Goal: Task Accomplishment & Management: Manage account settings

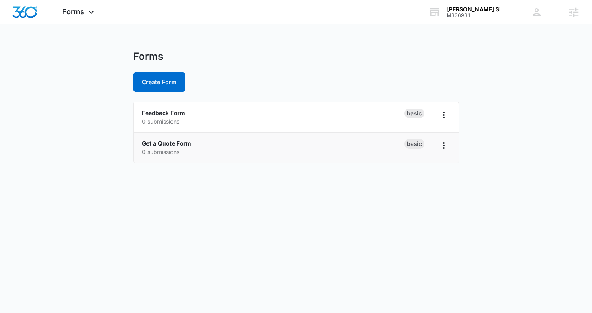
click at [171, 138] on li "Get a Quote Form 0 submissions Basic" at bounding box center [296, 148] width 325 height 30
click at [170, 145] on link "Get a Quote Form" at bounding box center [166, 143] width 49 height 7
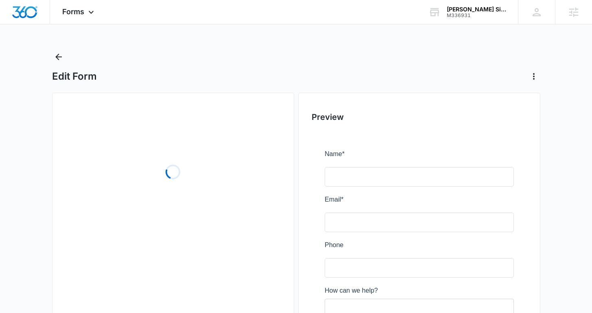
scroll to position [180, 0]
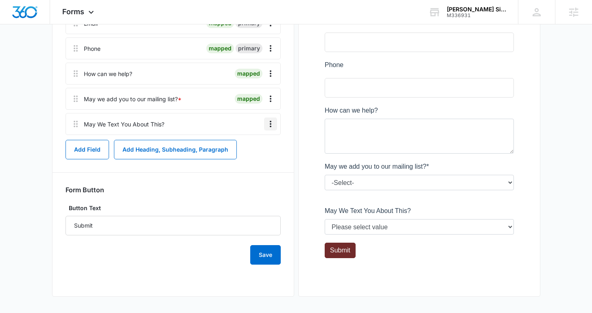
click at [272, 122] on icon "Overflow Menu" at bounding box center [271, 124] width 10 height 10
click at [260, 159] on button "Delete" at bounding box center [253, 159] width 46 height 12
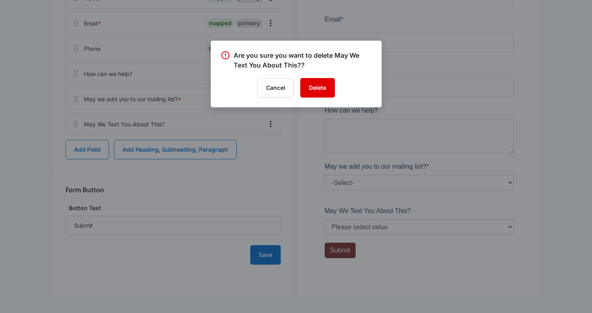
click at [315, 85] on button "Delete" at bounding box center [317, 88] width 35 height 20
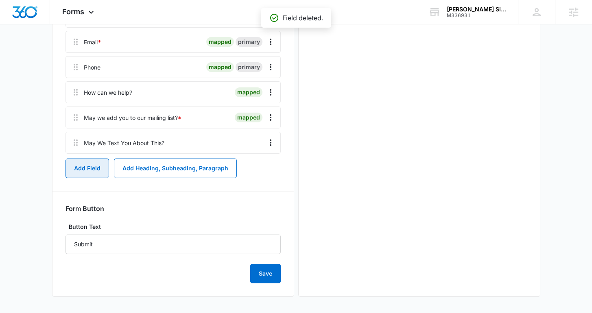
scroll to position [0, 0]
click at [92, 169] on button "Add Field" at bounding box center [87, 169] width 44 height 20
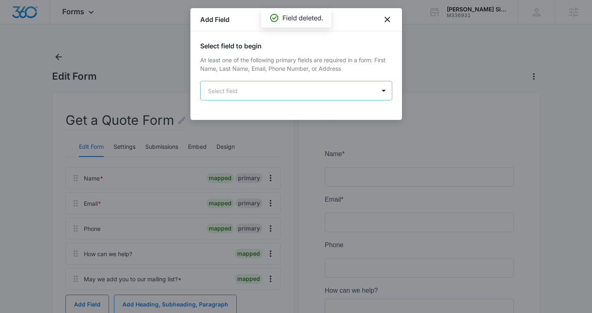
click at [247, 91] on body "Forms Apps Reputation Websites Forms CRM Email Social Shop Content Ads Intellig…" at bounding box center [296, 228] width 592 height 457
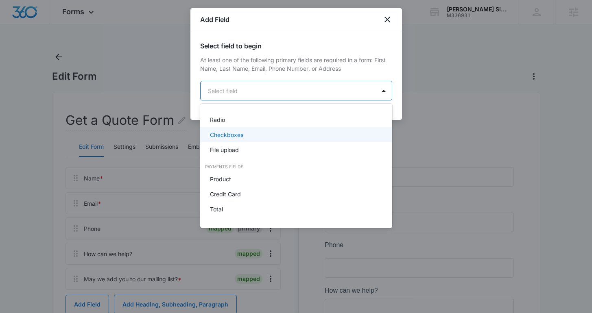
scroll to position [200, 0]
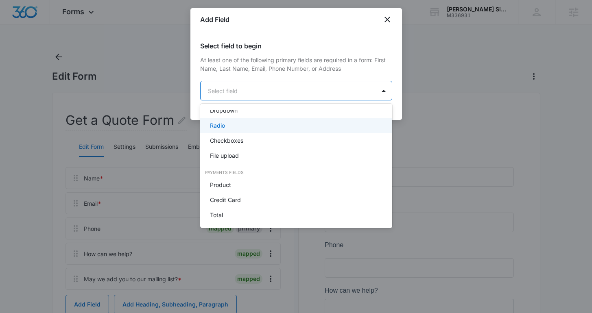
click at [248, 140] on div "Checkboxes" at bounding box center [295, 140] width 171 height 9
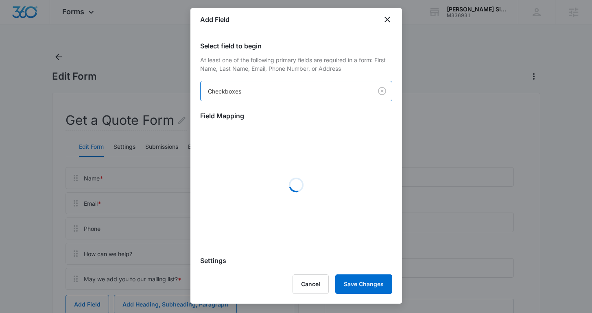
scroll to position [349, 0]
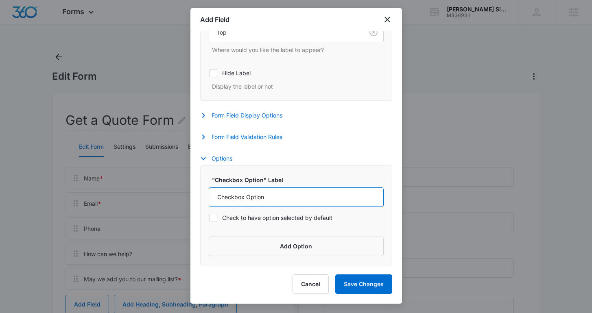
click at [250, 190] on input "Checkbox Option" at bounding box center [296, 198] width 175 height 20
paste input "By checking this box you agree to receive recurring messages from [PERSON_NAME]…"
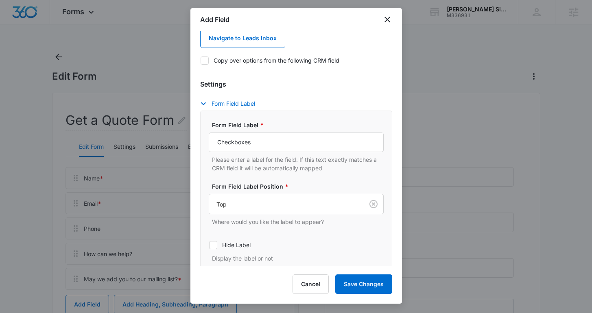
scroll to position [0, 0]
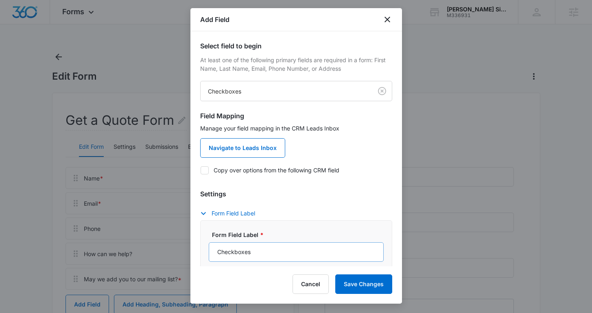
type input "By checking this box you agree to receive recurring messages from [PERSON_NAME]…"
click at [253, 259] on input "Checkboxes" at bounding box center [296, 252] width 175 height 20
type input "Text Opt-in"
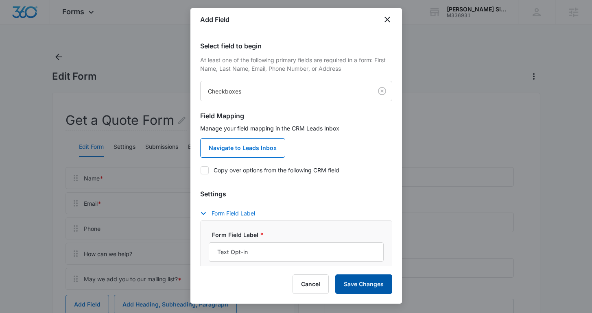
click at [344, 283] on button "Save Changes" at bounding box center [363, 285] width 57 height 20
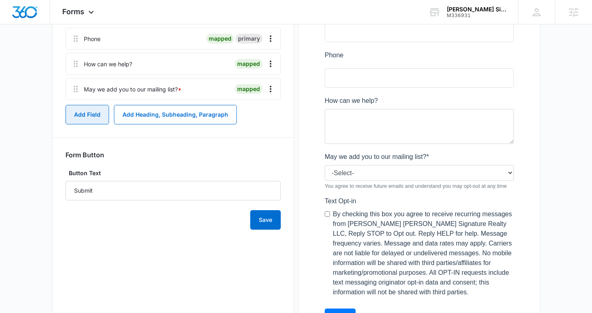
scroll to position [215, 0]
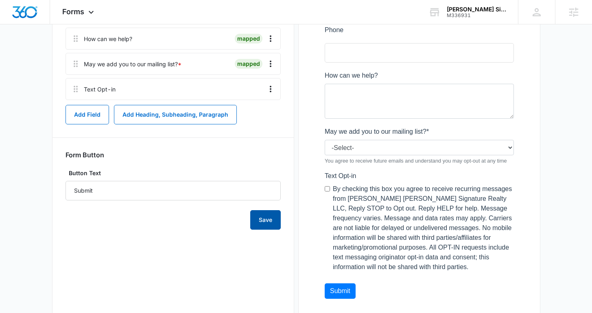
click at [255, 223] on button "Save" at bounding box center [265, 220] width 31 height 20
click at [78, 6] on div "Forms Apps Reputation Websites Forms CRM Email Social Shop Content Ads Intellig…" at bounding box center [79, 12] width 58 height 24
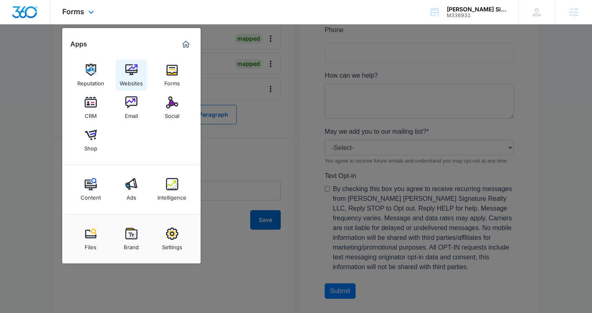
click at [125, 79] on div "Websites" at bounding box center [131, 81] width 23 height 11
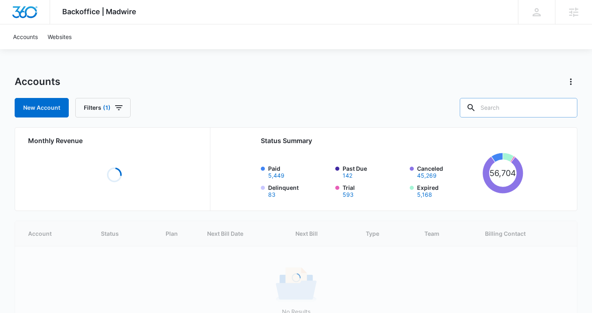
click at [543, 100] on input "text" at bounding box center [519, 108] width 118 height 20
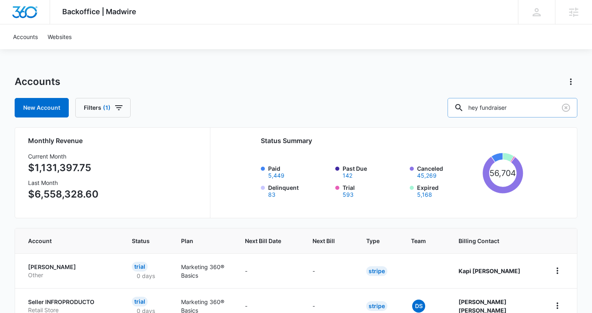
type input "hey fundraiser"
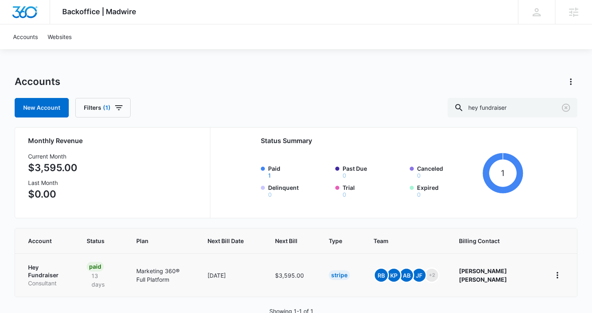
click at [58, 265] on p "Hey Fundraiser" at bounding box center [47, 272] width 39 height 16
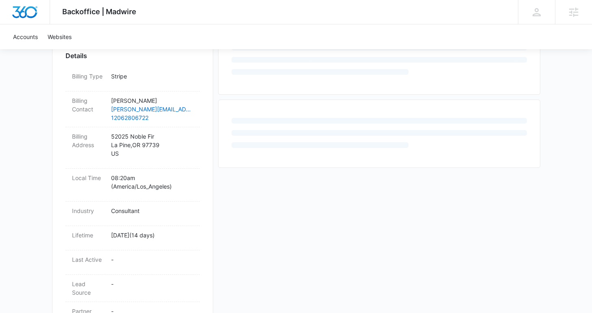
scroll to position [279, 0]
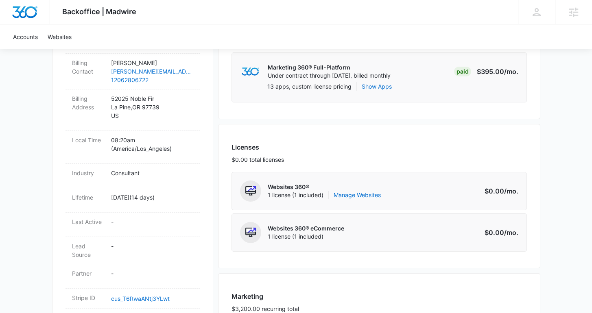
click at [358, 200] on div "Websites 360® 1 license (1 included) Manage Websites" at bounding box center [324, 191] width 113 height 21
click at [355, 195] on link "Manage Websites" at bounding box center [357, 195] width 47 height 8
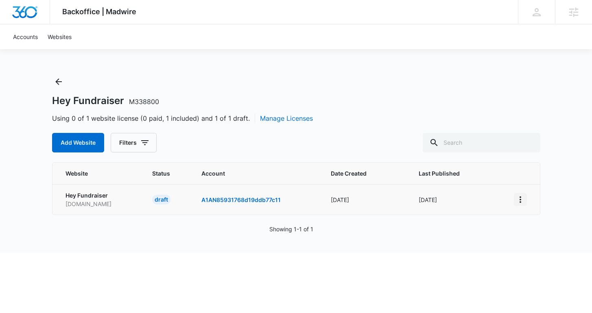
click at [521, 195] on icon "View More" at bounding box center [520, 200] width 10 height 10
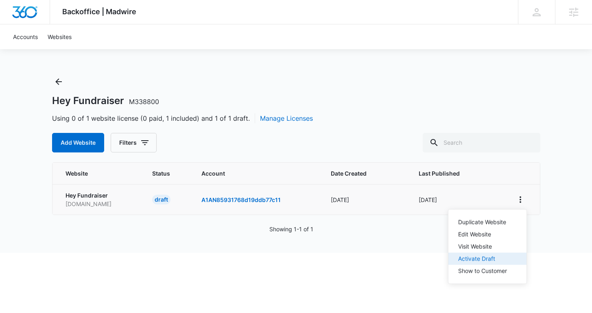
click at [493, 254] on button "Activate Draft" at bounding box center [487, 259] width 78 height 12
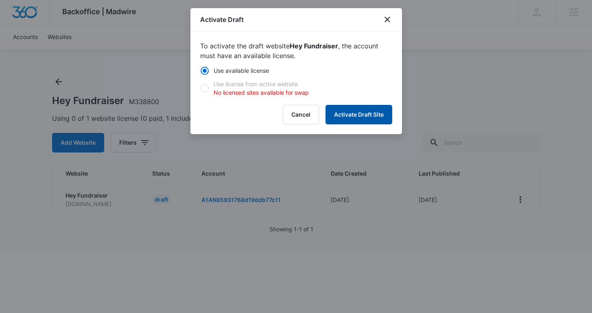
click at [340, 116] on button "Activate Draft Site" at bounding box center [358, 115] width 67 height 20
